Goal: Task Accomplishment & Management: Use online tool/utility

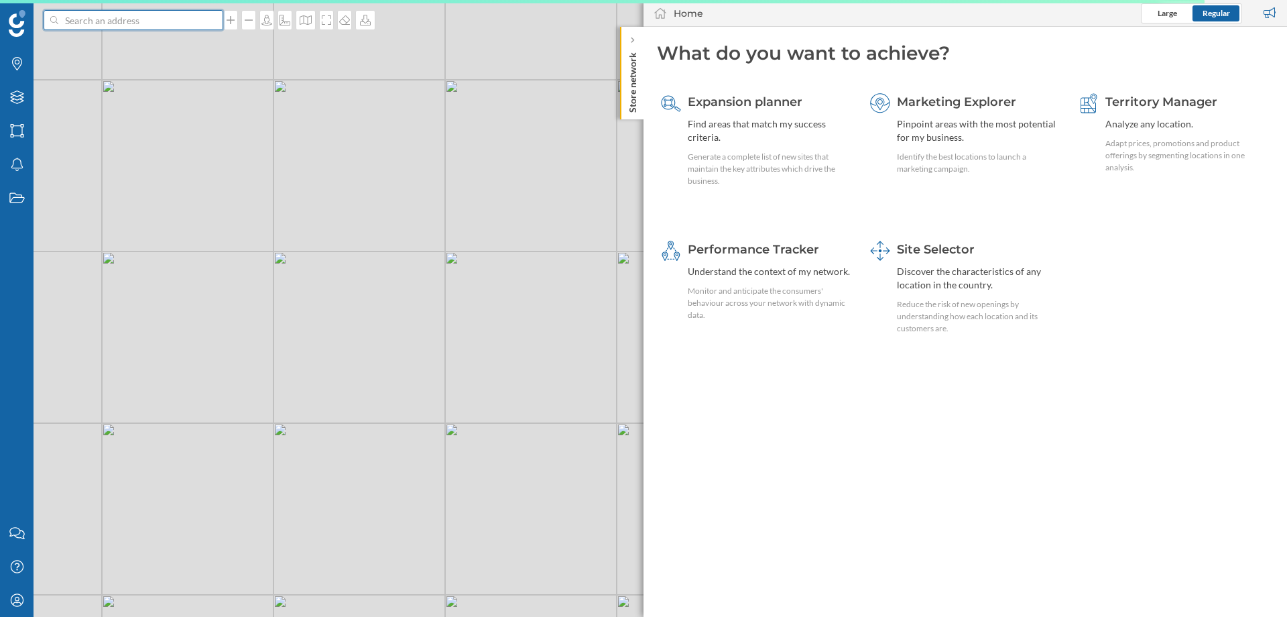
click at [107, 21] on input at bounding box center [133, 20] width 150 height 20
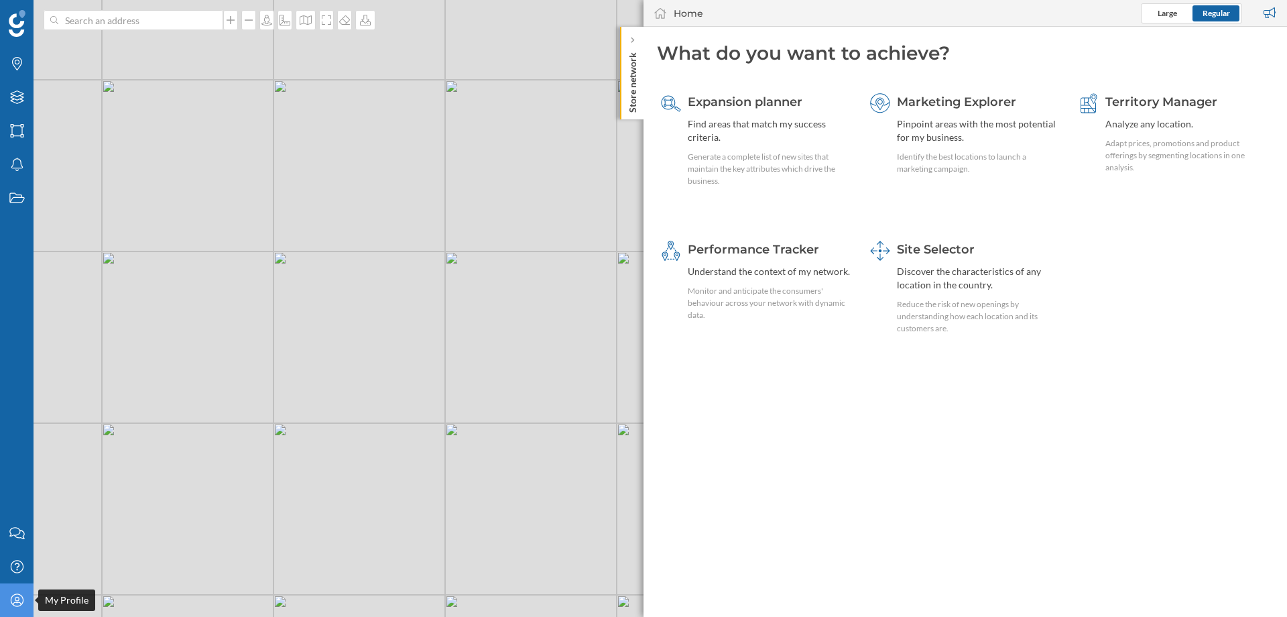
click at [1, 608] on div "My Profile" at bounding box center [17, 600] width 34 height 34
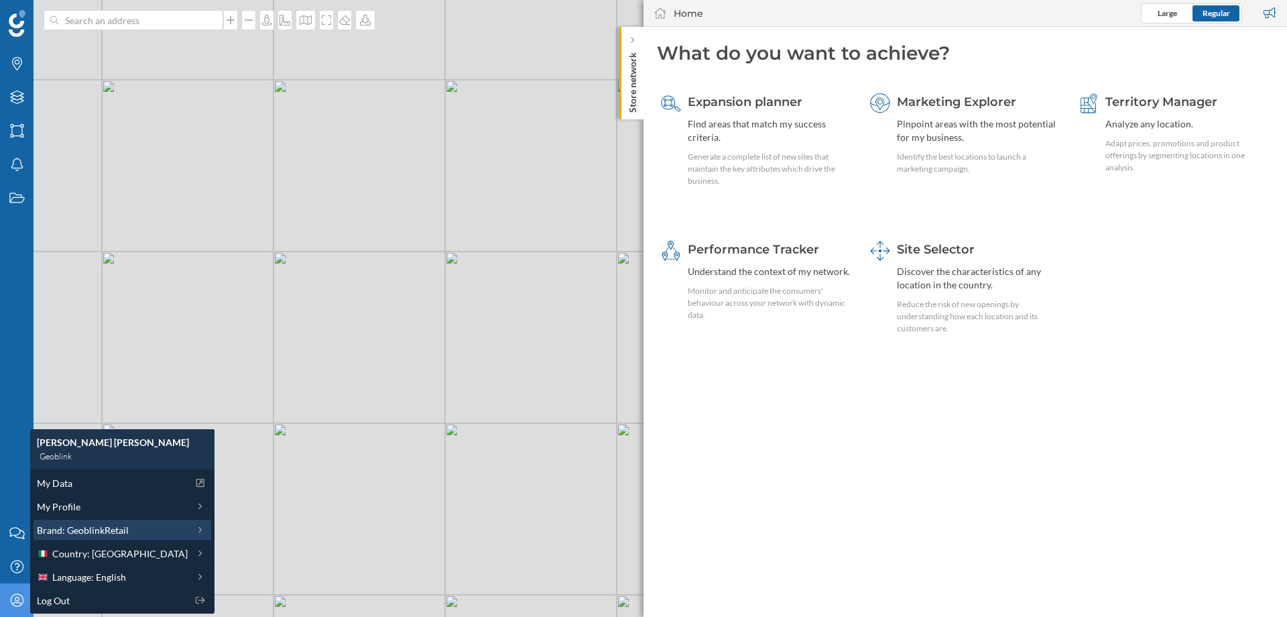
click at [98, 539] on div "Brand: GeoblinkRetail" at bounding box center [123, 529] width 178 height 20
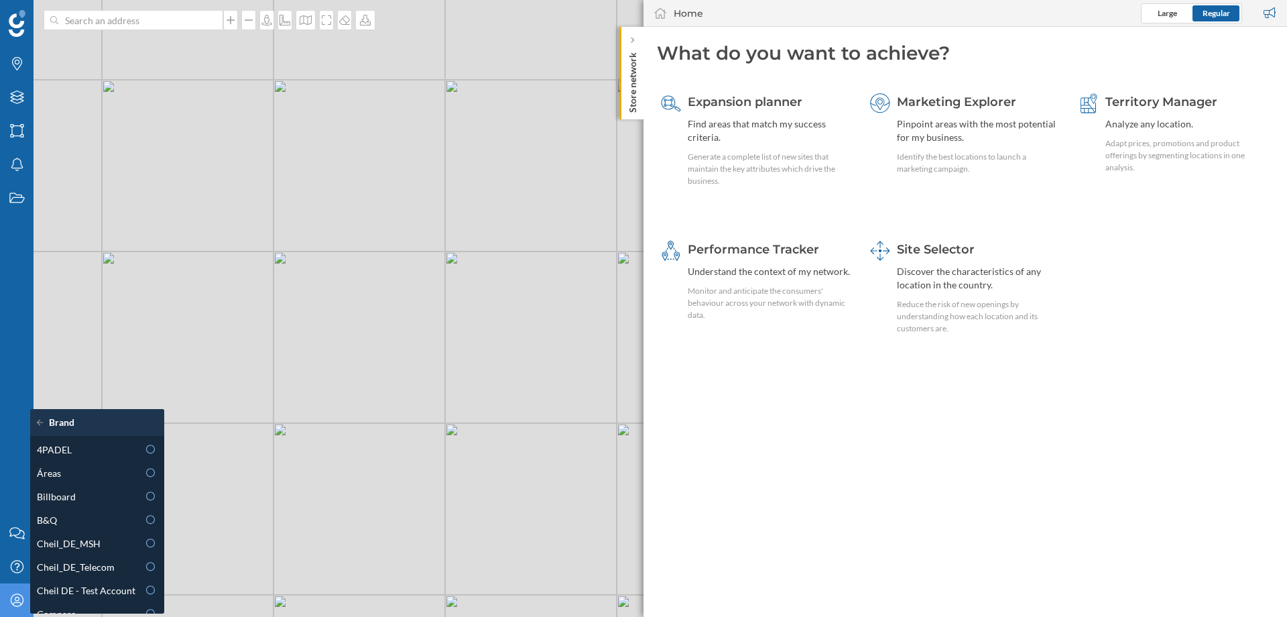
click at [18, 605] on icon "My Profile" at bounding box center [17, 599] width 17 height 13
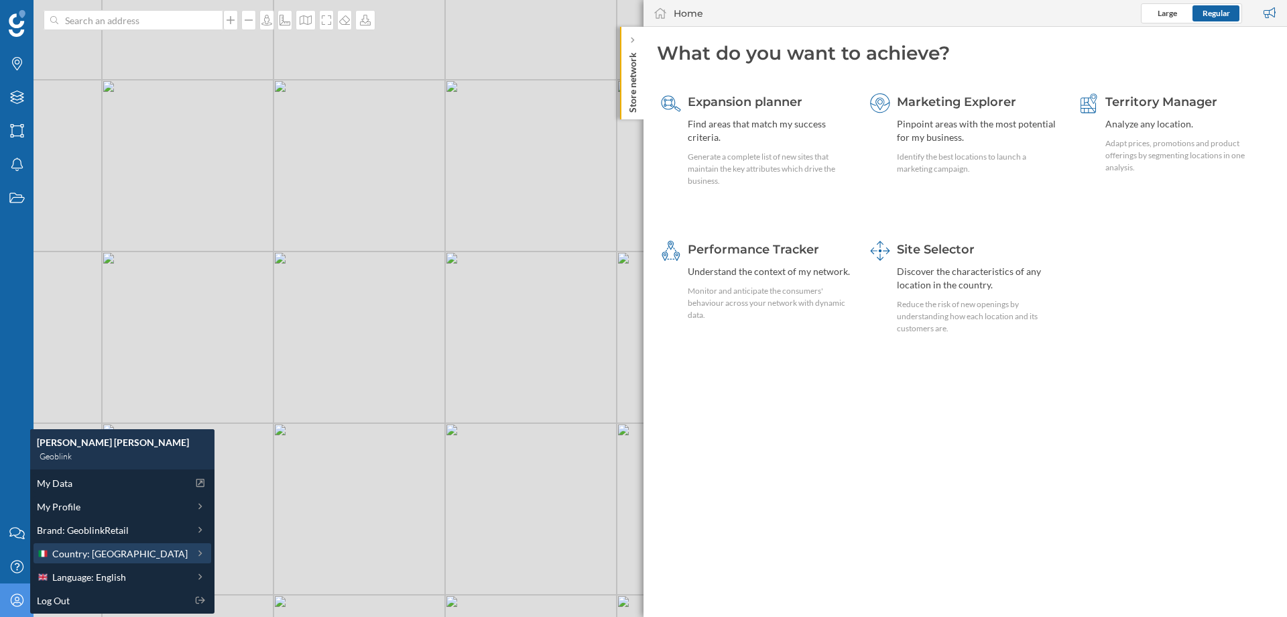
click at [81, 548] on span "Country: [GEOGRAPHIC_DATA]" at bounding box center [119, 553] width 135 height 14
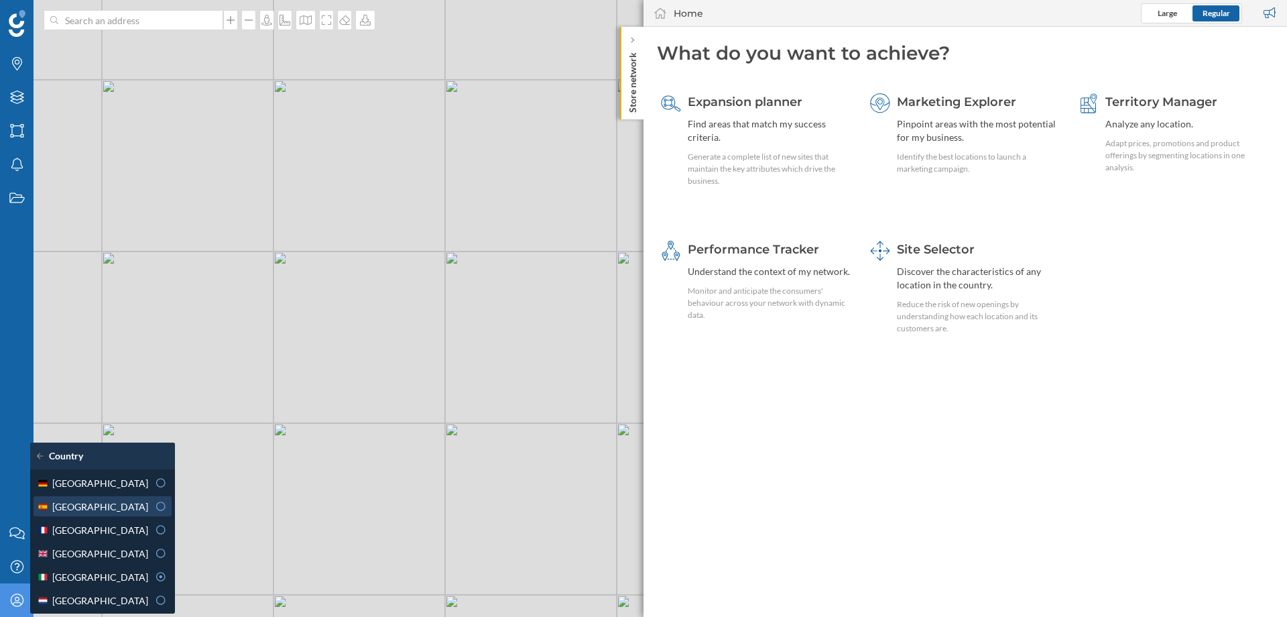
click at [73, 515] on div "[GEOGRAPHIC_DATA]" at bounding box center [103, 506] width 138 height 20
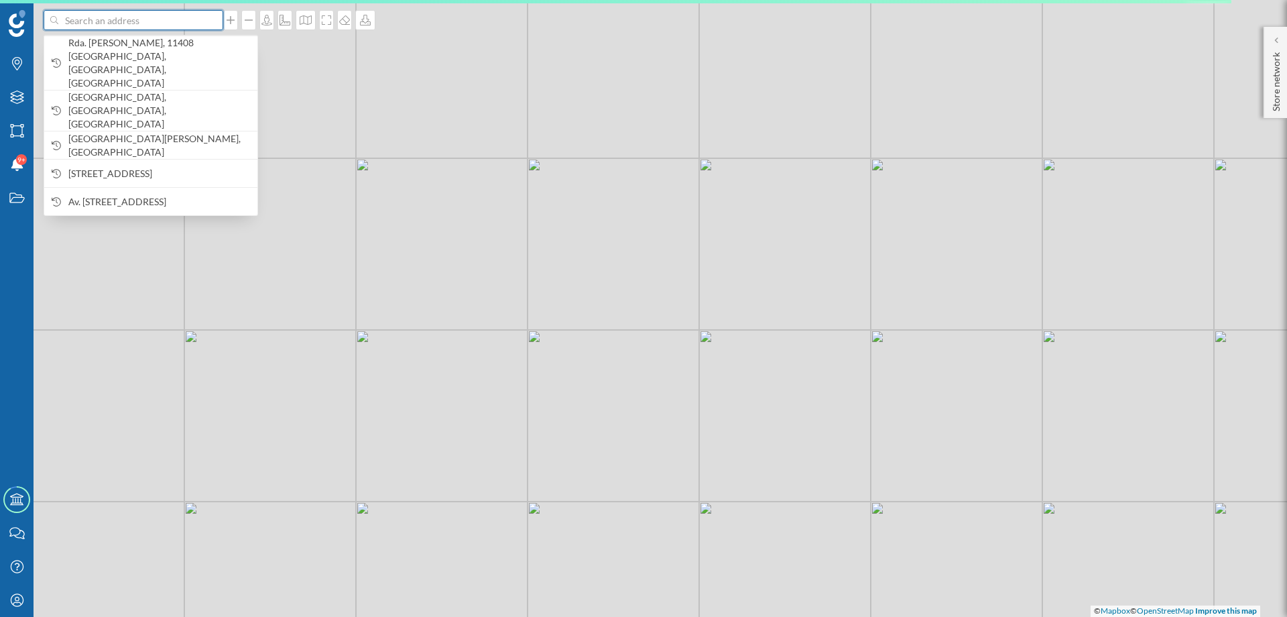
click at [146, 20] on input at bounding box center [133, 20] width 150 height 20
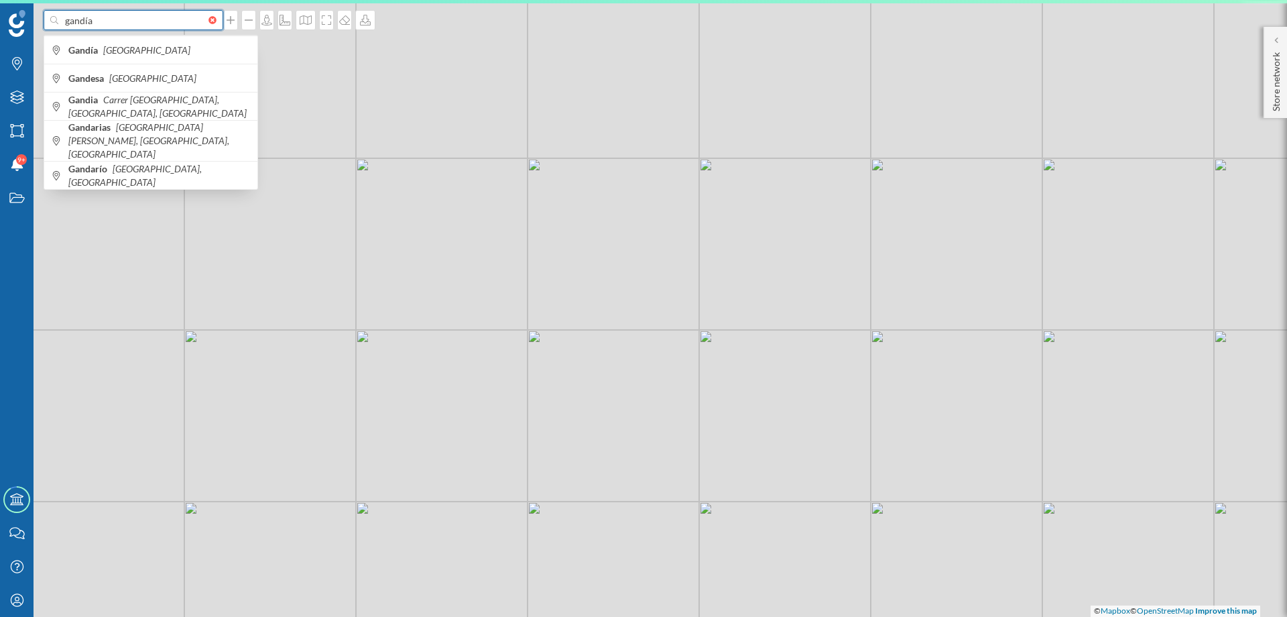
type input "gandía"
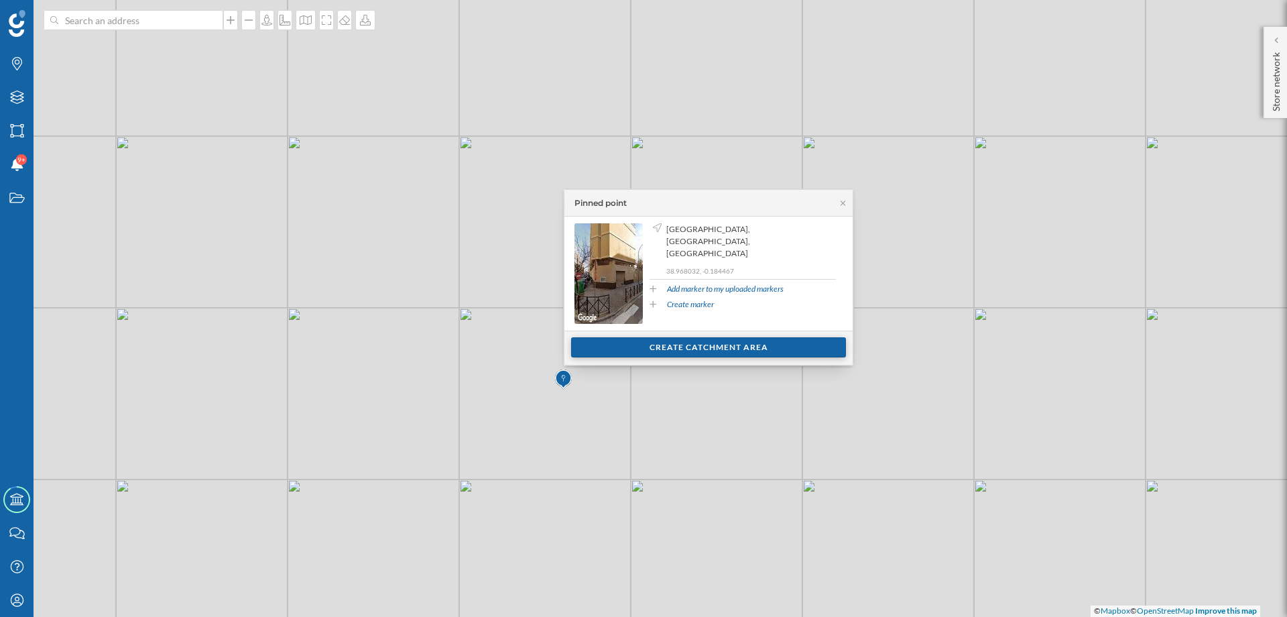
click at [698, 345] on div "Create catchment area" at bounding box center [708, 347] width 275 height 20
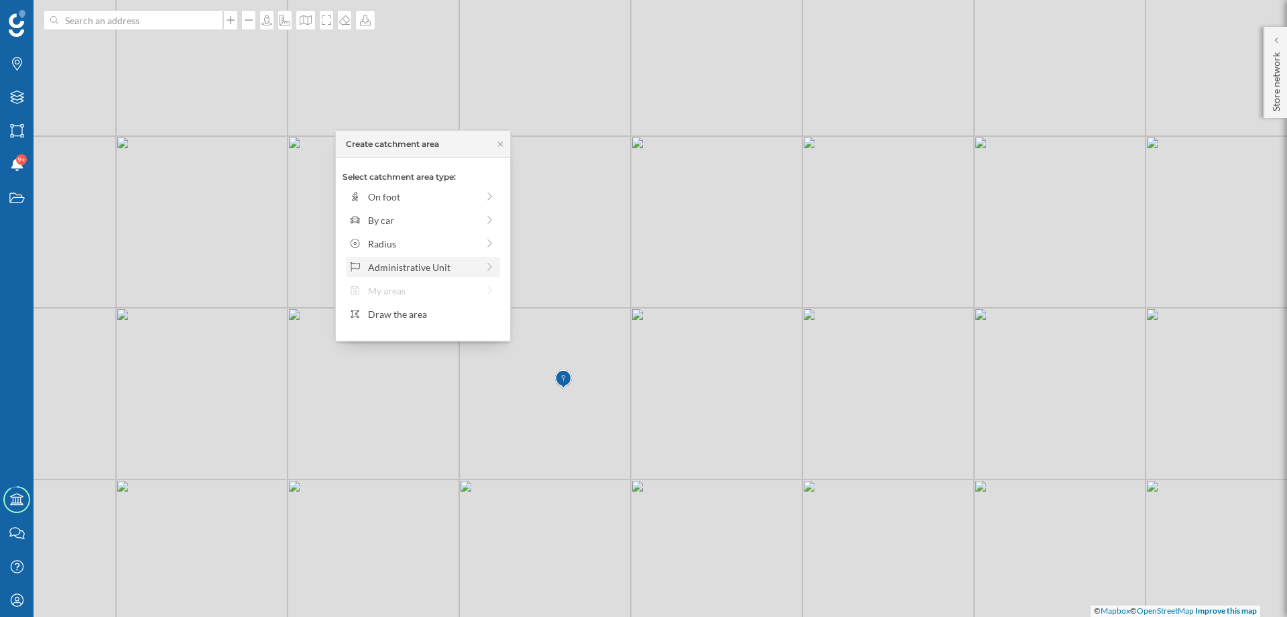
click at [440, 271] on div "Administrative Unit" at bounding box center [422, 267] width 109 height 14
click at [422, 243] on div "Municipality" at bounding box center [432, 244] width 128 height 14
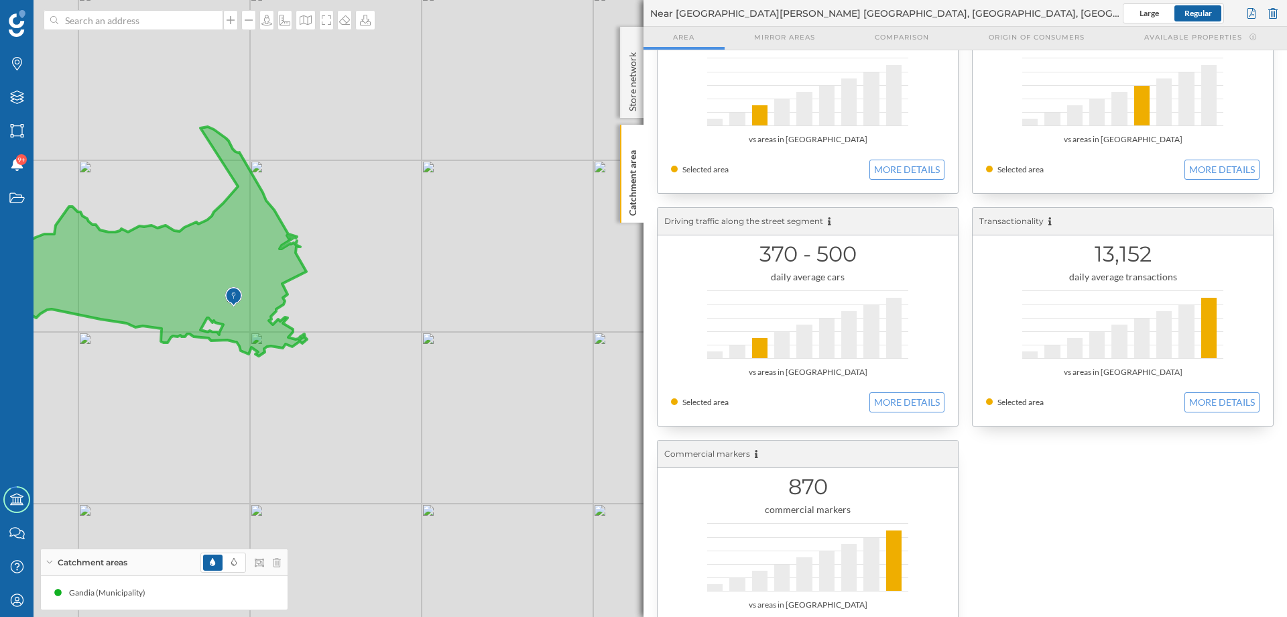
scroll to position [377, 0]
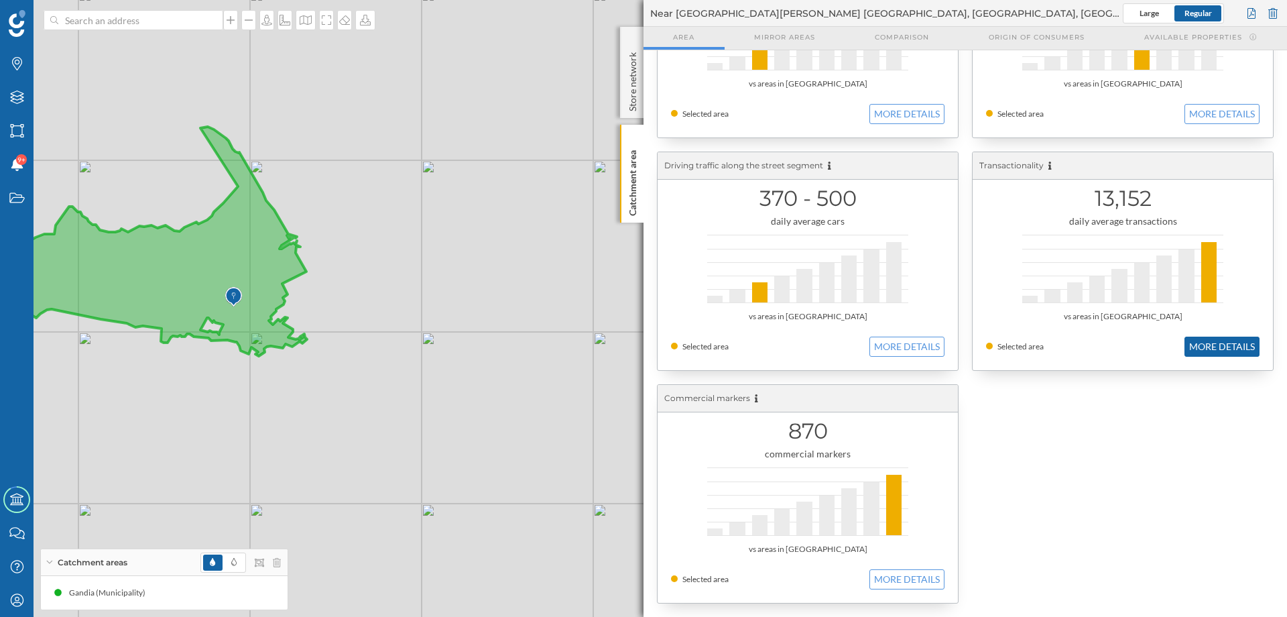
click at [1214, 351] on button "MORE DETAILS" at bounding box center [1221, 346] width 75 height 20
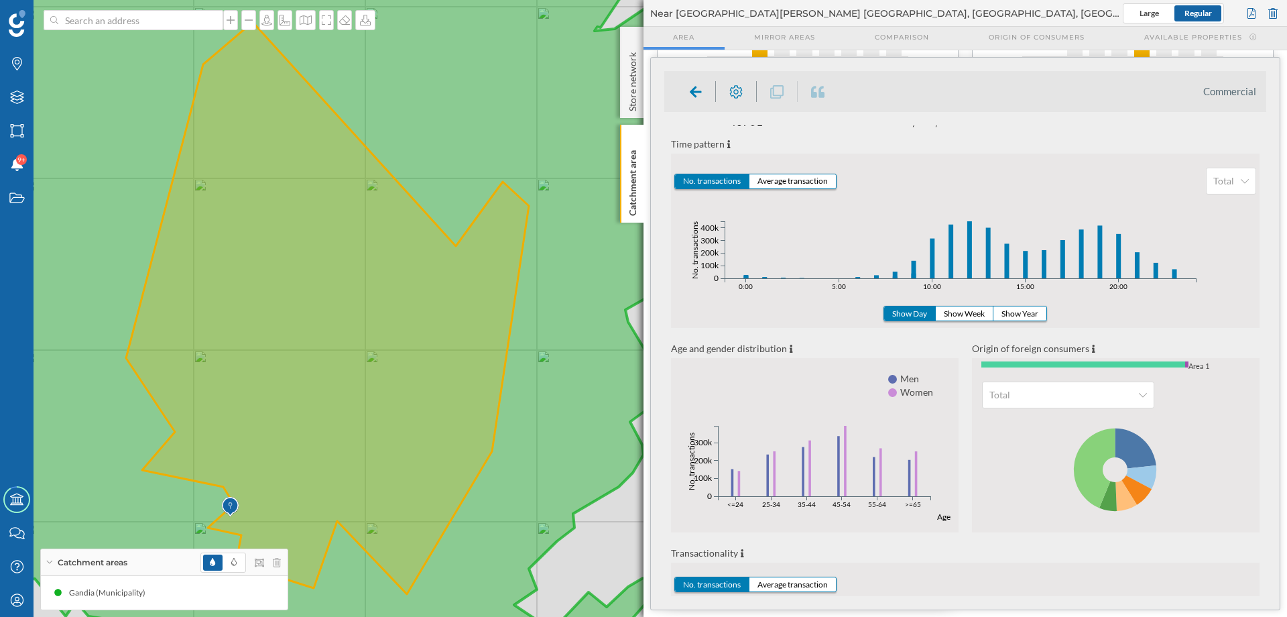
scroll to position [0, 0]
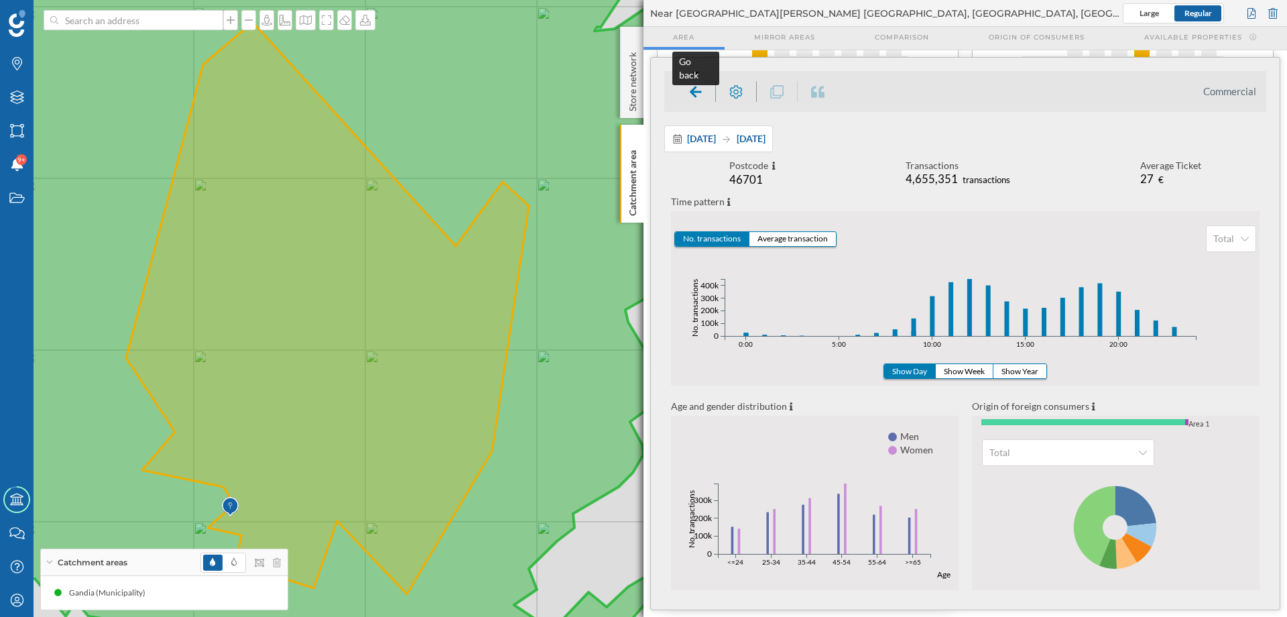
click at [689, 92] on div at bounding box center [696, 91] width 40 height 21
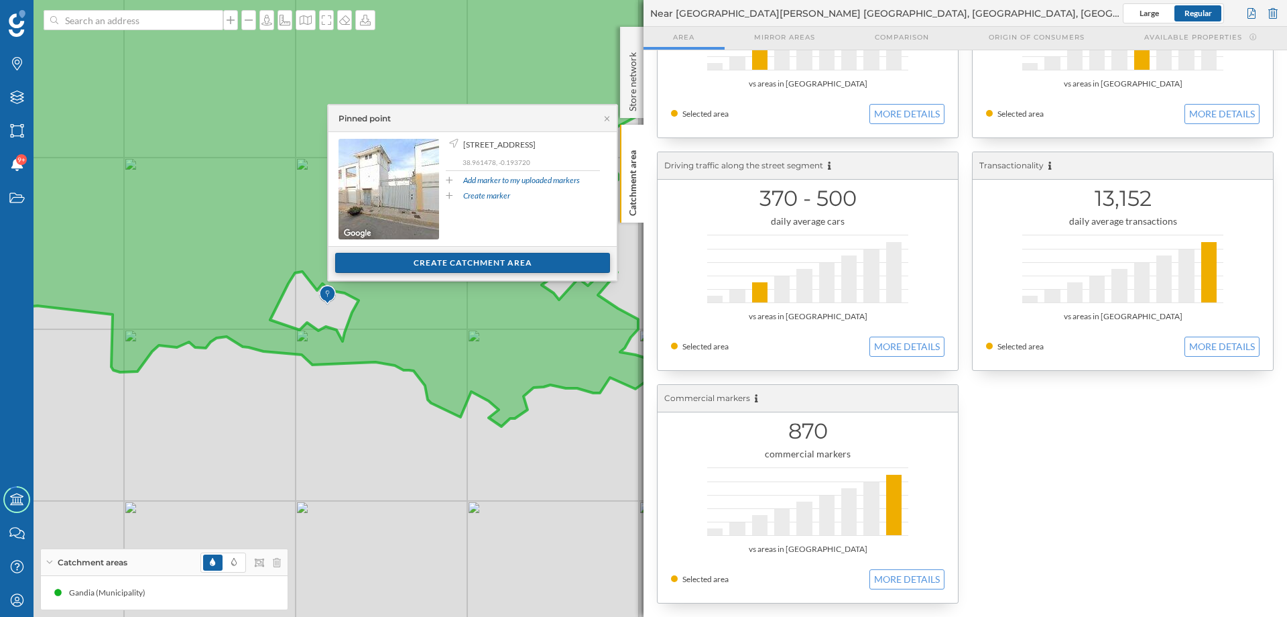
click at [403, 257] on div "Create catchment area" at bounding box center [472, 263] width 275 height 20
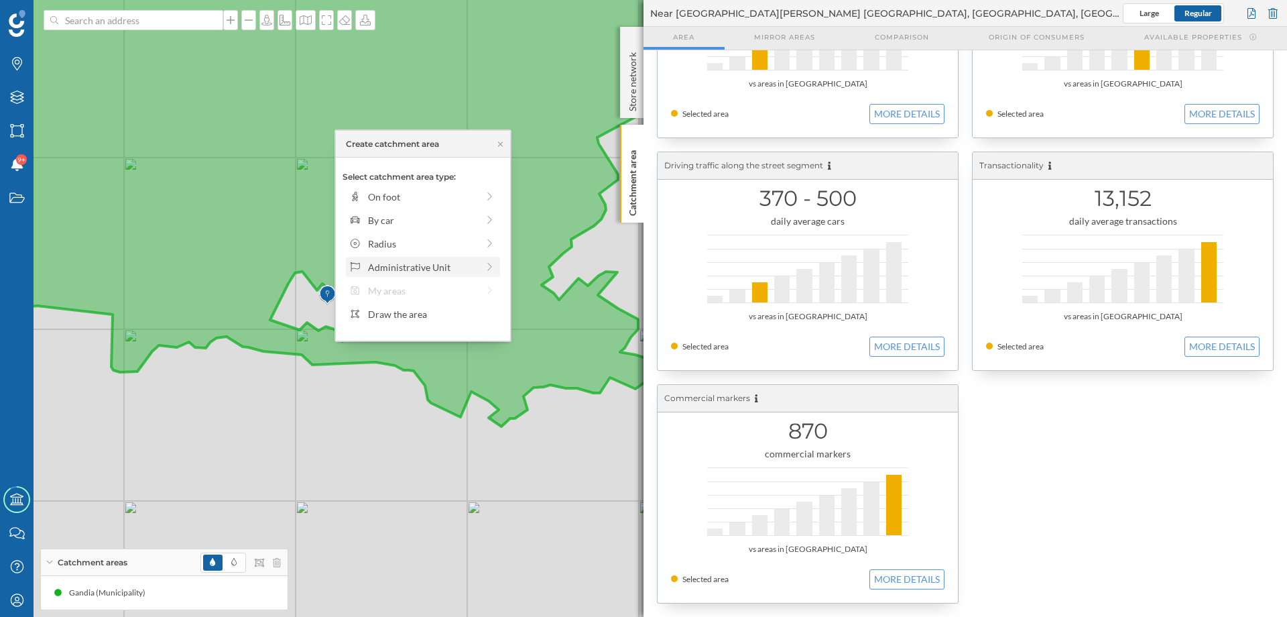
click at [416, 267] on div "Administrative Unit" at bounding box center [422, 267] width 109 height 14
click at [389, 244] on div "Municipality" at bounding box center [432, 244] width 128 height 14
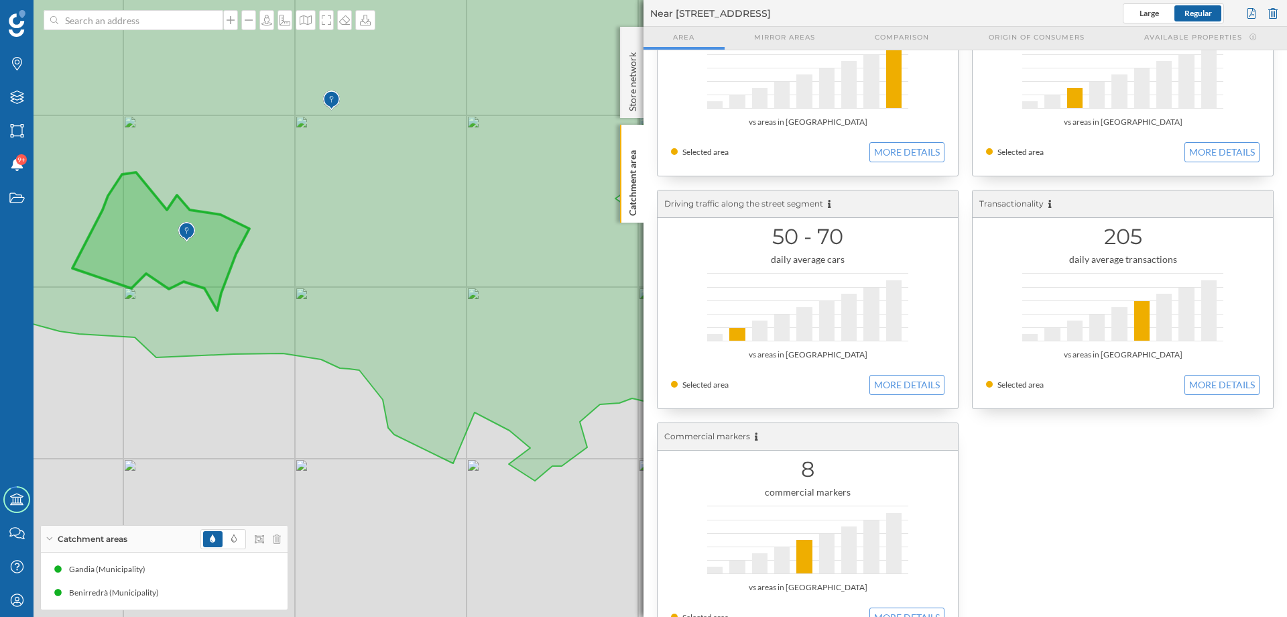
scroll to position [377, 0]
